Goal: Transaction & Acquisition: Purchase product/service

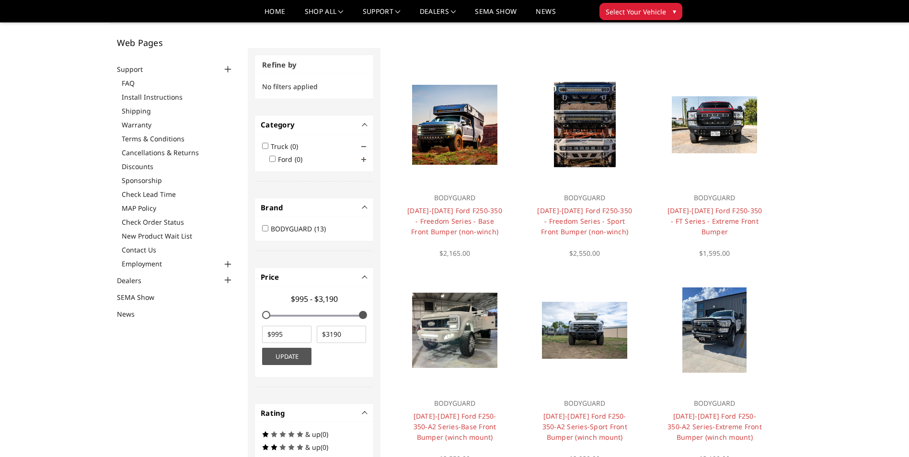
scroll to position [48, 0]
click at [612, 237] on h4 "[DATE]-[DATE] Ford F250-350 - Freedom Series - Sport Front Bumper (non-winch)" at bounding box center [584, 222] width 96 height 32
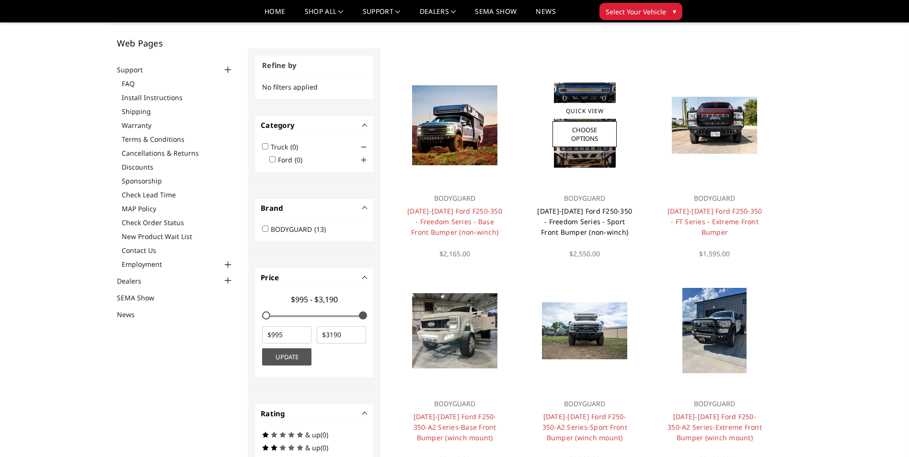
click at [608, 233] on link "[DATE]-[DATE] Ford F250-350 - Freedom Series - Sport Front Bumper (non-winch)" at bounding box center [584, 221] width 95 height 30
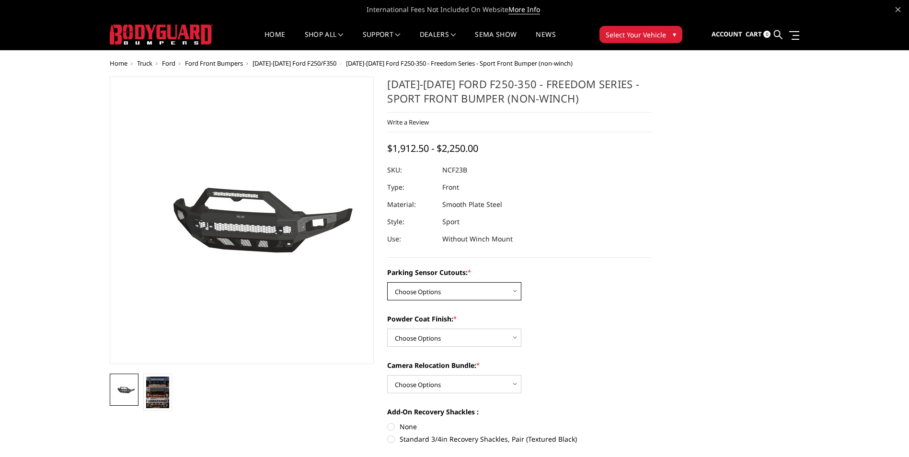
click at [480, 284] on select "Choose Options No - Without Parking Sensor Cutouts Yes - With Parking Sensor Cu…" at bounding box center [454, 291] width 134 height 18
select select "2571"
click at [387, 282] on select "Choose Options No - Without Parking Sensor Cutouts Yes - With Parking Sensor Cu…" at bounding box center [454, 291] width 134 height 18
click at [465, 336] on select "Choose Options Bare Metal Textured Black Powder Coat" at bounding box center [454, 338] width 134 height 18
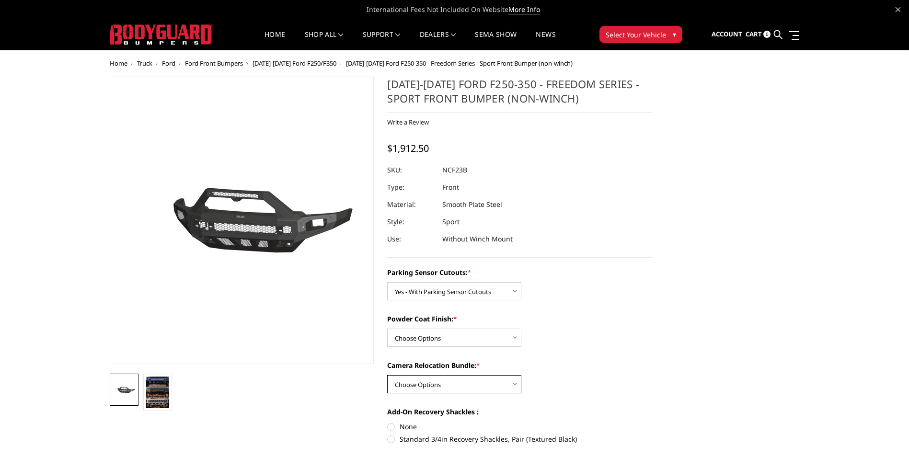
click at [493, 377] on select "Choose Options WITH Camera Relocation Bundle WITHOUT Camera Relocation Bundle" at bounding box center [454, 384] width 134 height 18
click at [627, 376] on div "Camera Relocation Bundle: * Choose Options WITH Camera Relocation Bundle WITHOU…" at bounding box center [519, 376] width 264 height 33
